Goal: Navigation & Orientation: Find specific page/section

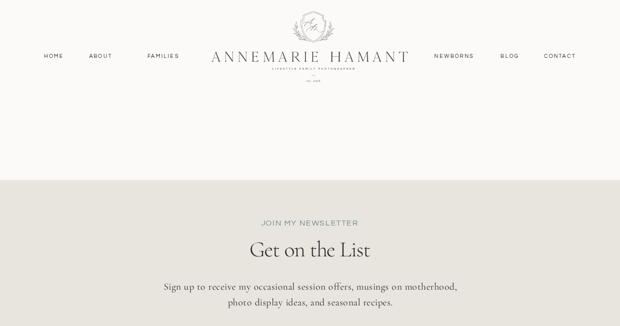
scroll to position [4068, 0]
click at [52, 56] on nav "Home" at bounding box center [54, 56] width 29 height 9
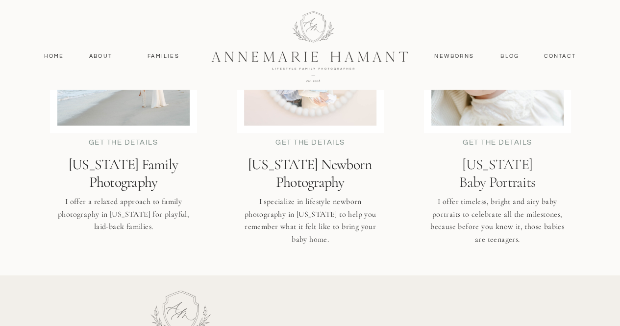
scroll to position [2471, 0]
click at [110, 172] on h2 "Delaware Family Photography" at bounding box center [124, 173] width 168 height 35
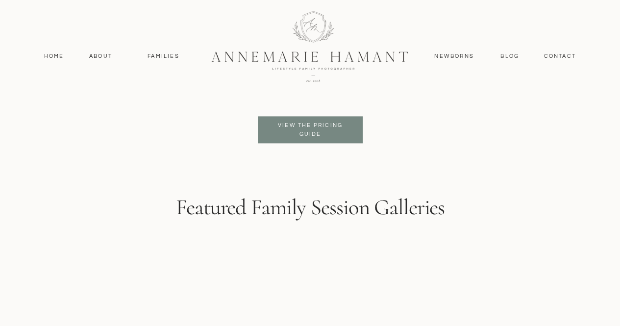
scroll to position [2402, 0]
click at [302, 135] on p "View the pricing guide" at bounding box center [311, 130] width 80 height 18
